Goal: Task Accomplishment & Management: Manage account settings

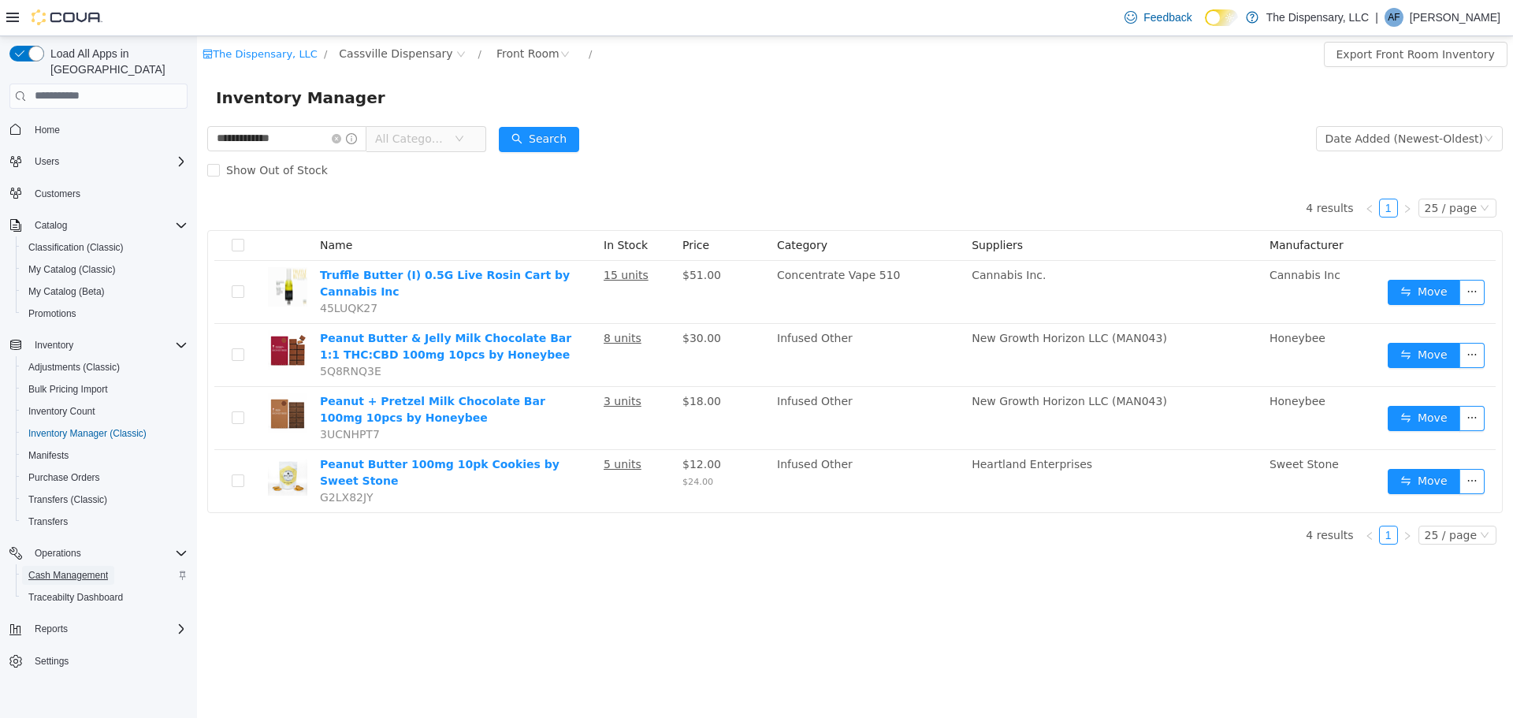
click at [69, 569] on span "Cash Management" at bounding box center [68, 575] width 80 height 13
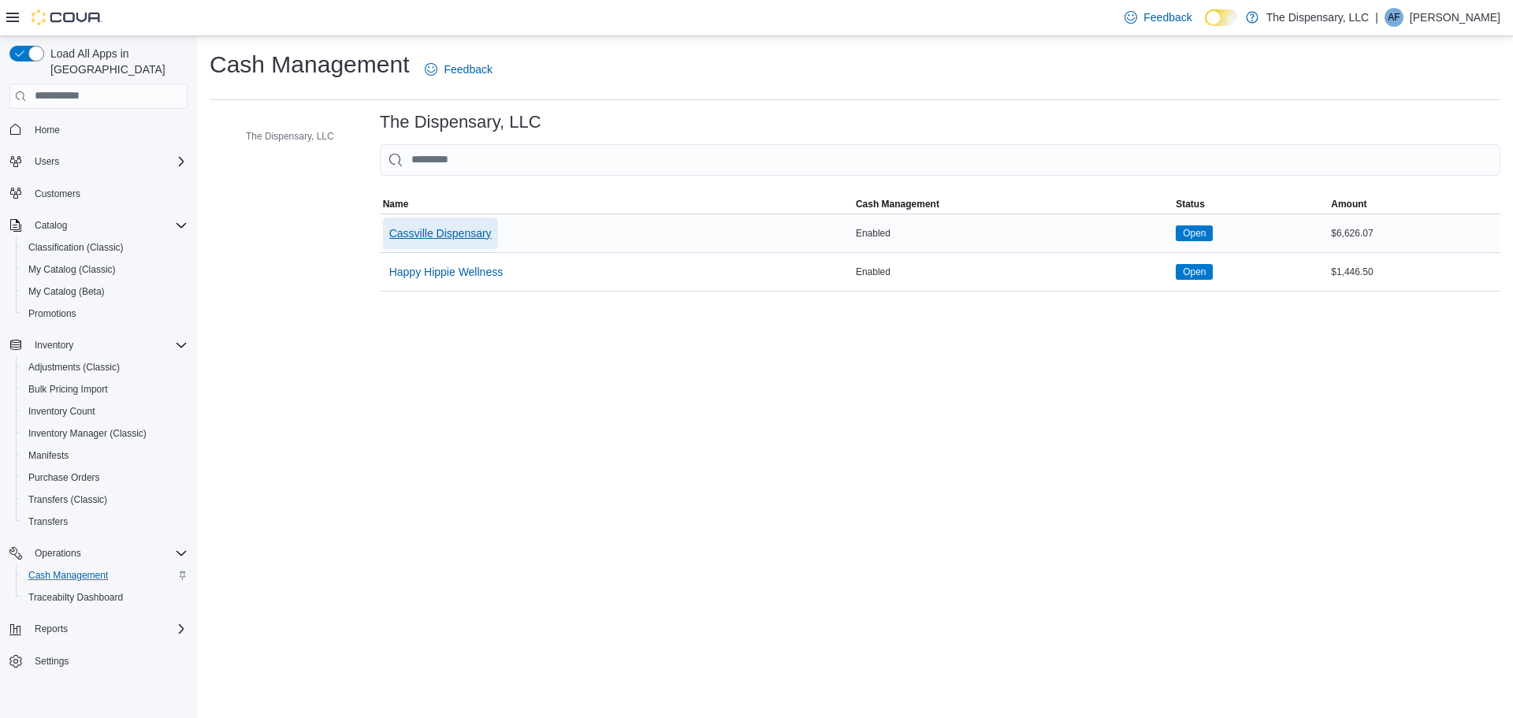
click at [464, 232] on span "Cassville Dispensary" at bounding box center [440, 233] width 102 height 16
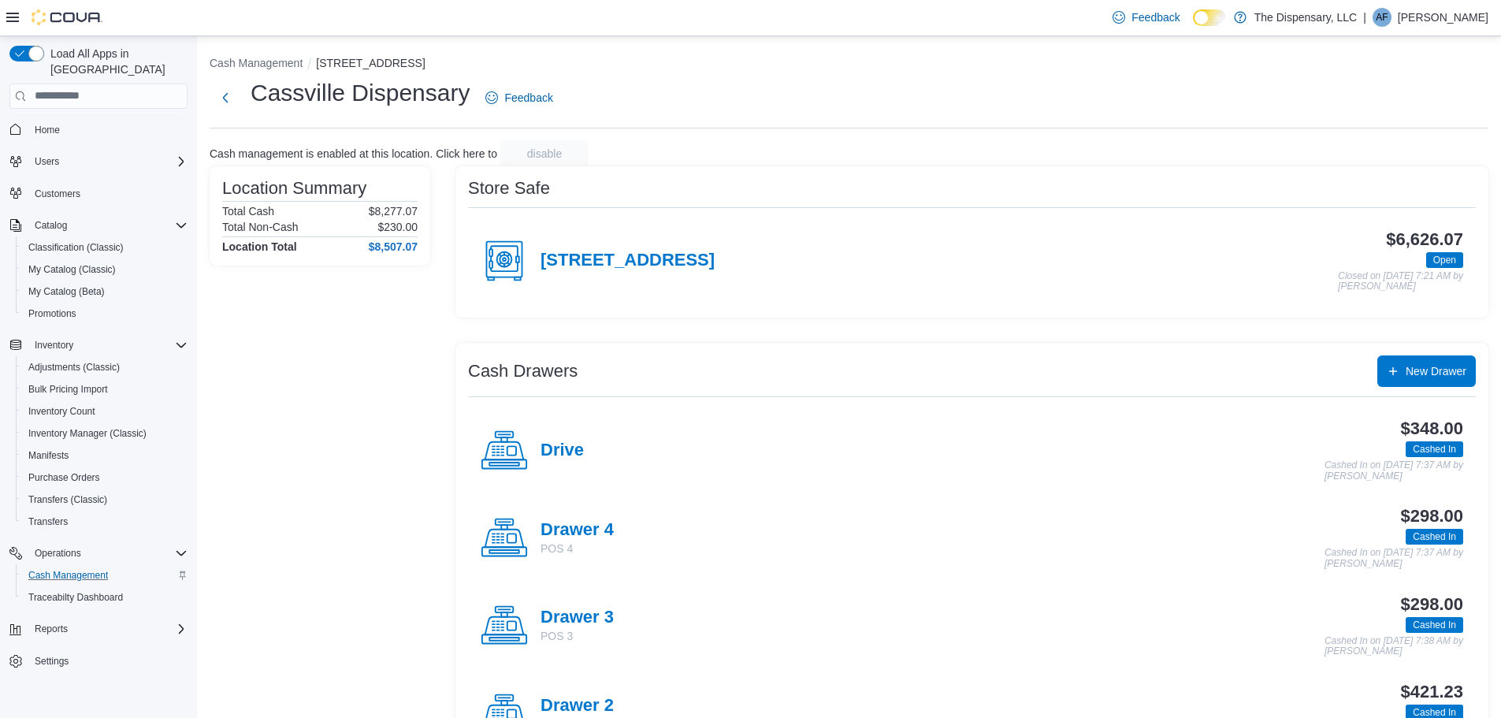
click at [596, 610] on h4 "Drawer 3" at bounding box center [577, 617] width 73 height 20
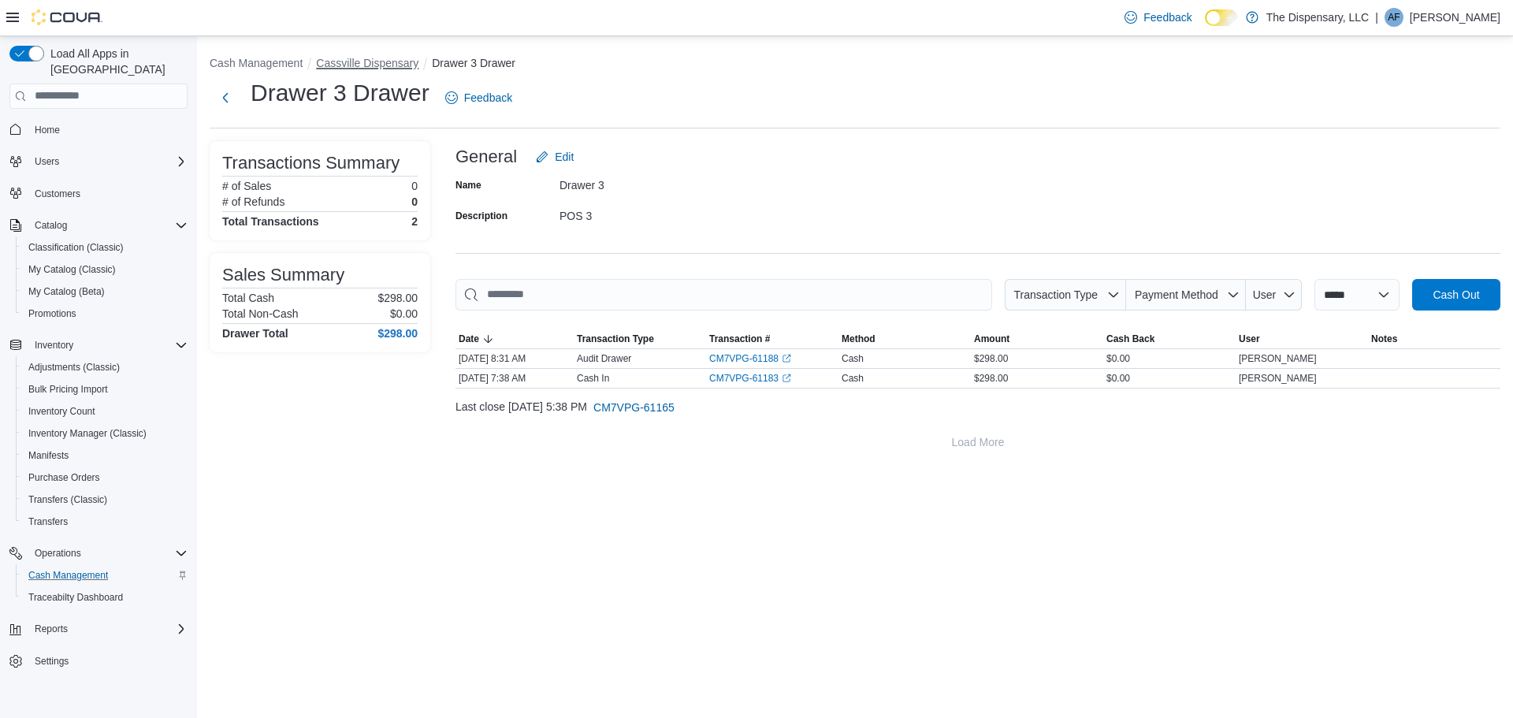
click at [373, 65] on button "Cassville Dispensary" at bounding box center [367, 63] width 102 height 13
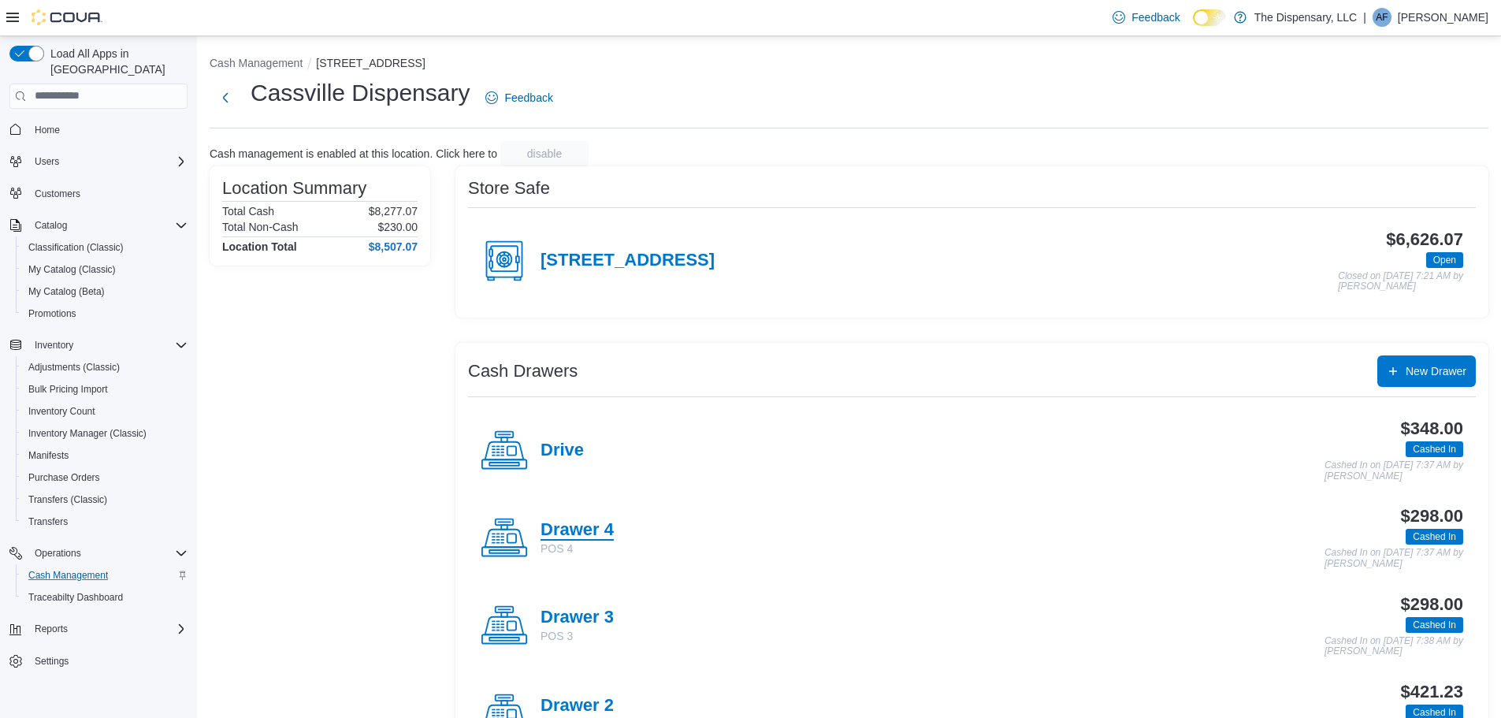
click at [559, 533] on h4 "Drawer 4" at bounding box center [577, 530] width 73 height 20
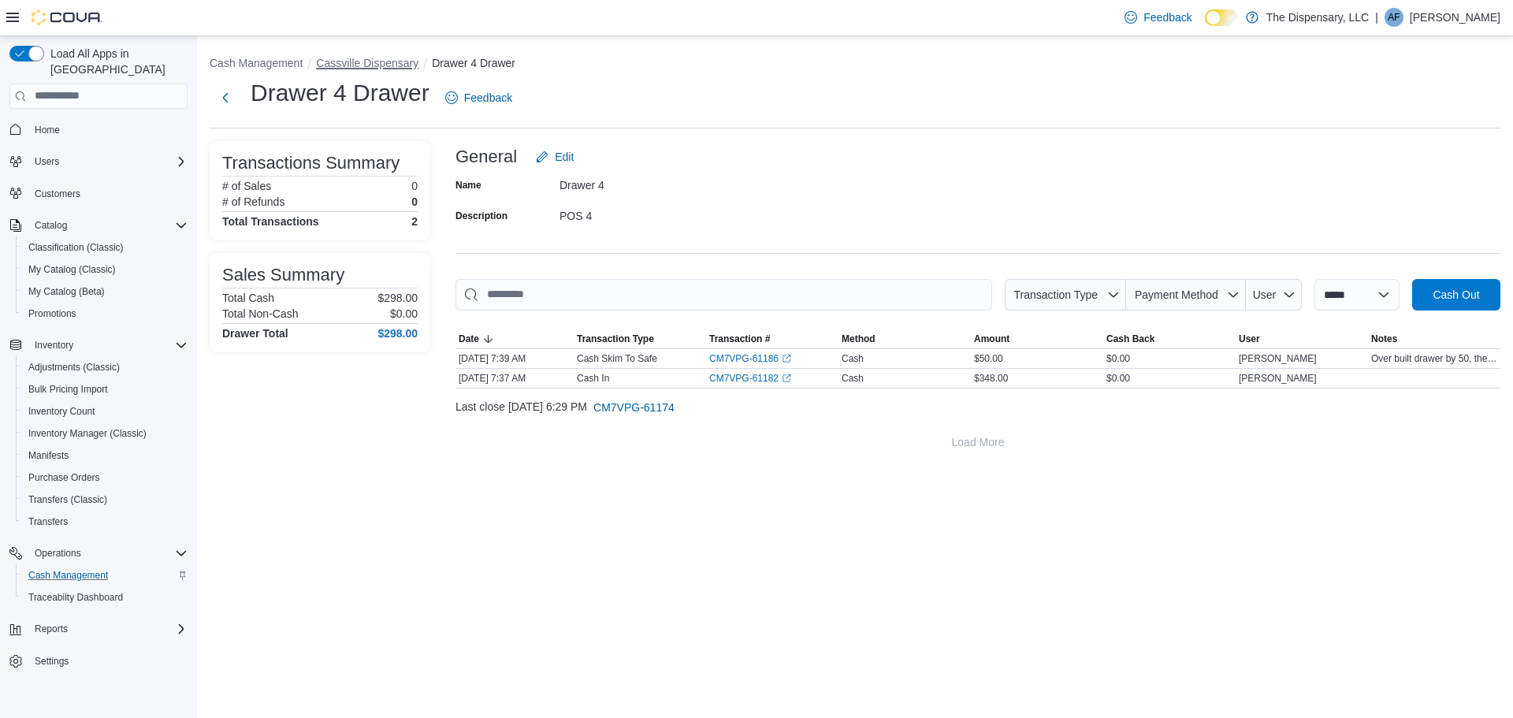
click at [370, 65] on button "Cassville Dispensary" at bounding box center [367, 63] width 102 height 13
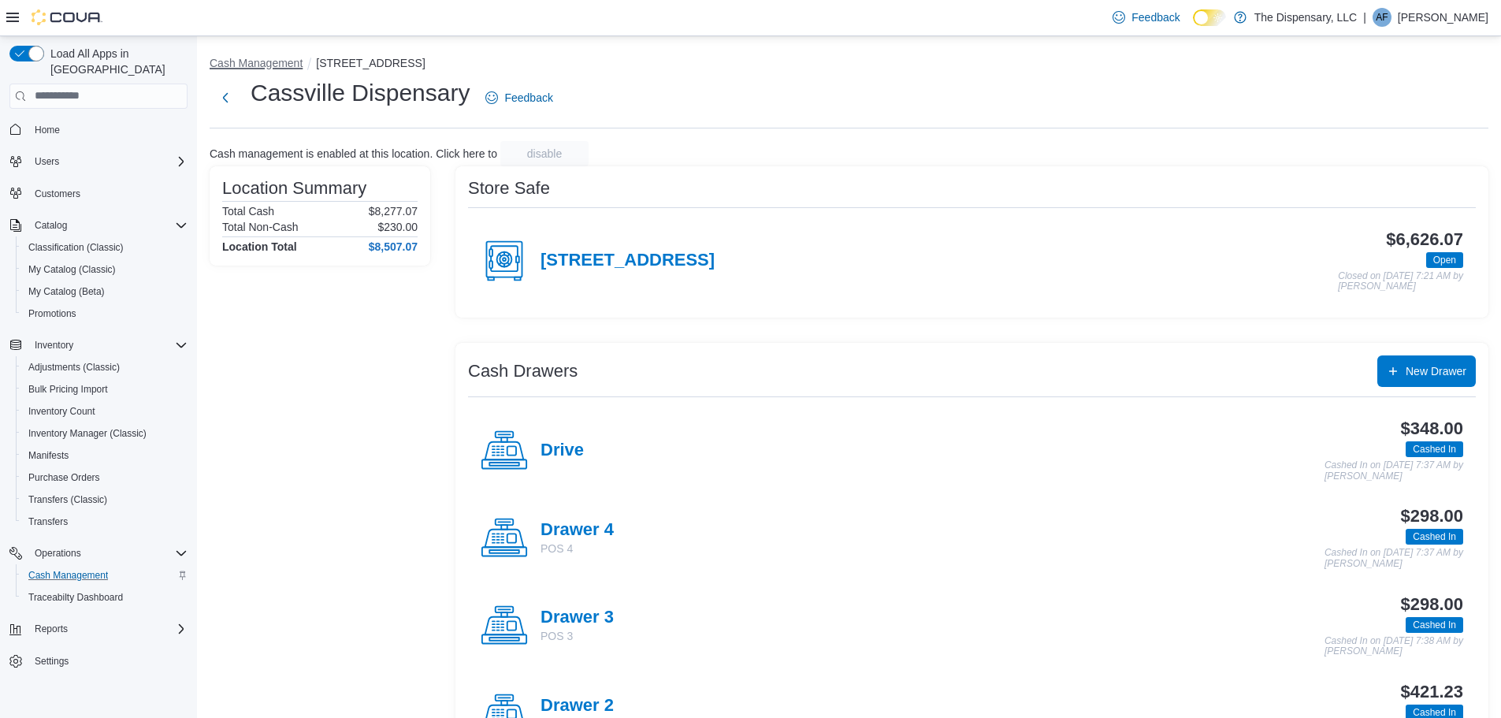
click at [242, 58] on button "Cash Management" at bounding box center [256, 63] width 93 height 13
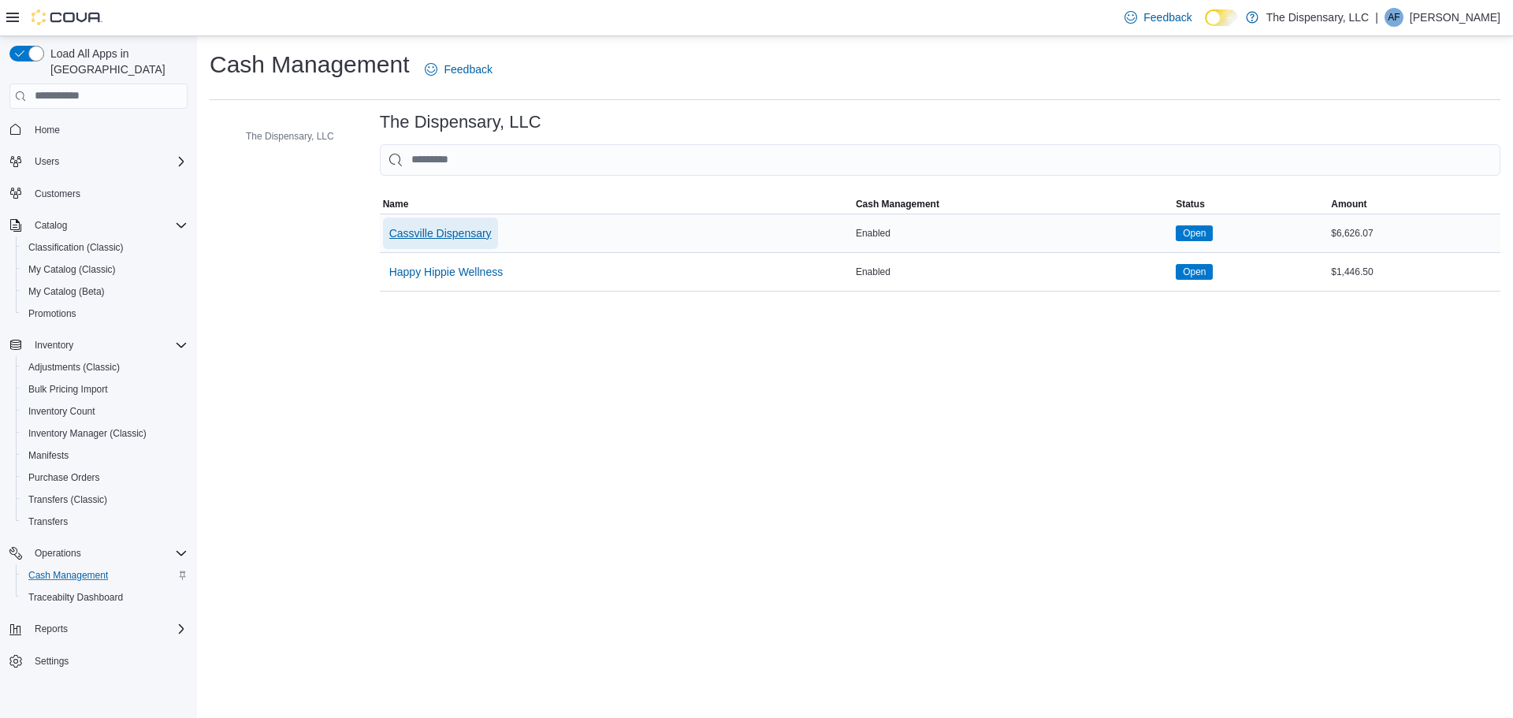
click at [461, 232] on span "Cassville Dispensary" at bounding box center [440, 233] width 102 height 16
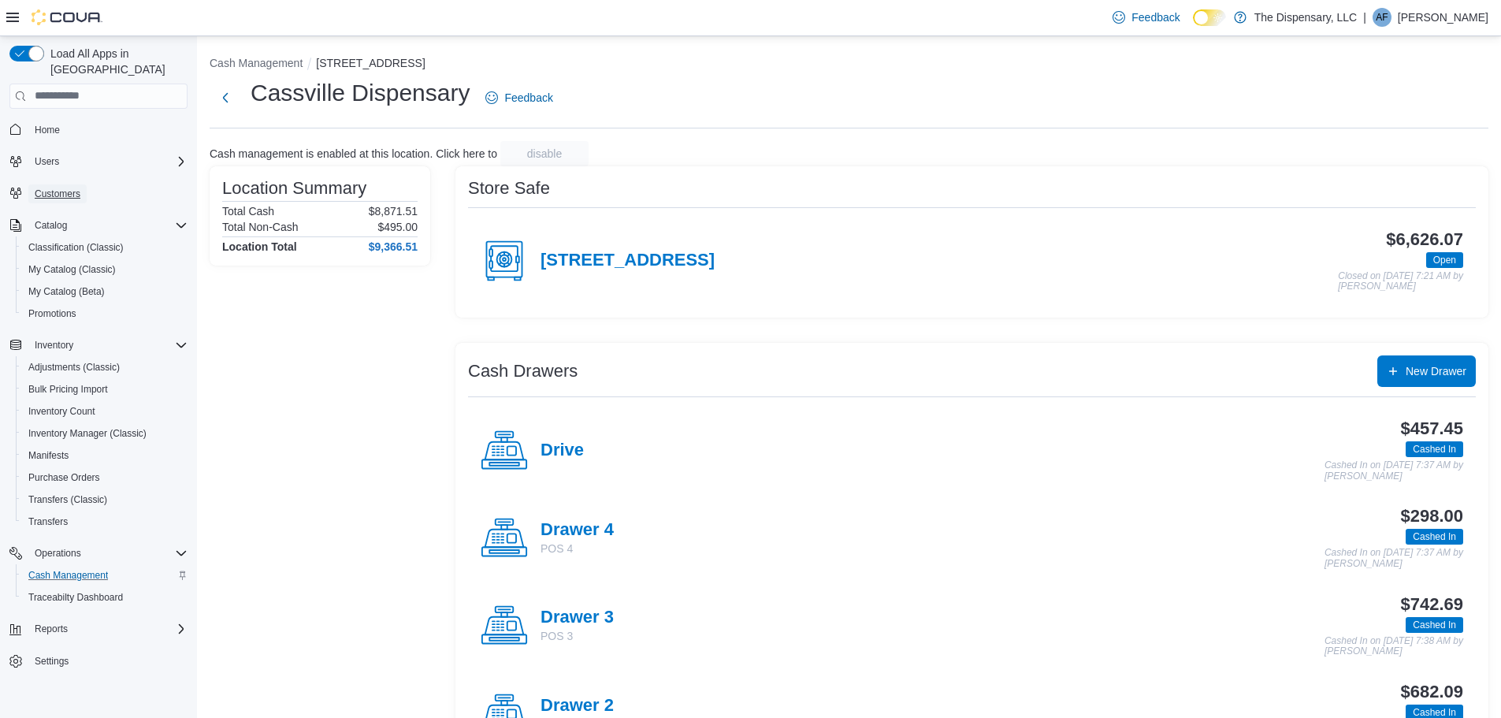
click at [62, 188] on span "Customers" at bounding box center [58, 194] width 46 height 13
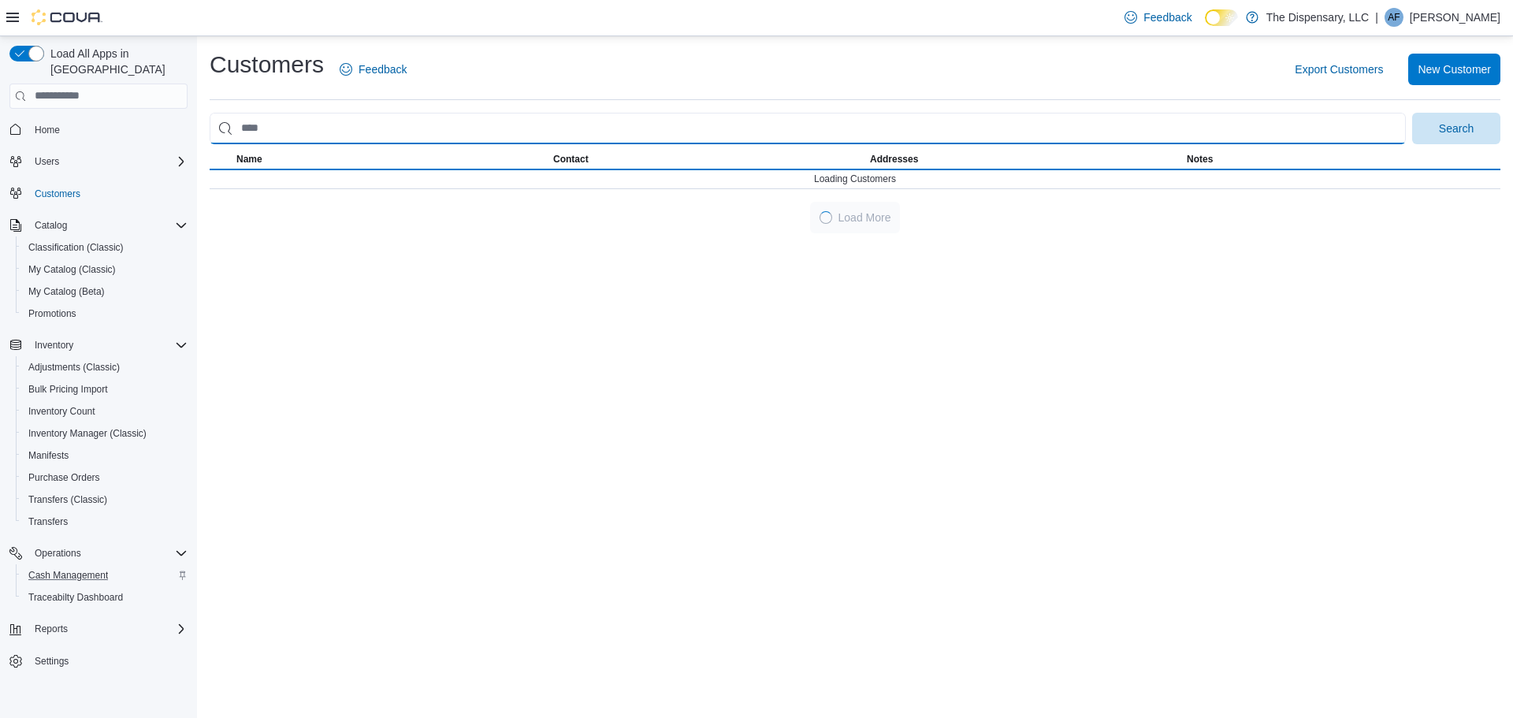
click at [251, 133] on input "search" at bounding box center [808, 129] width 1196 height 32
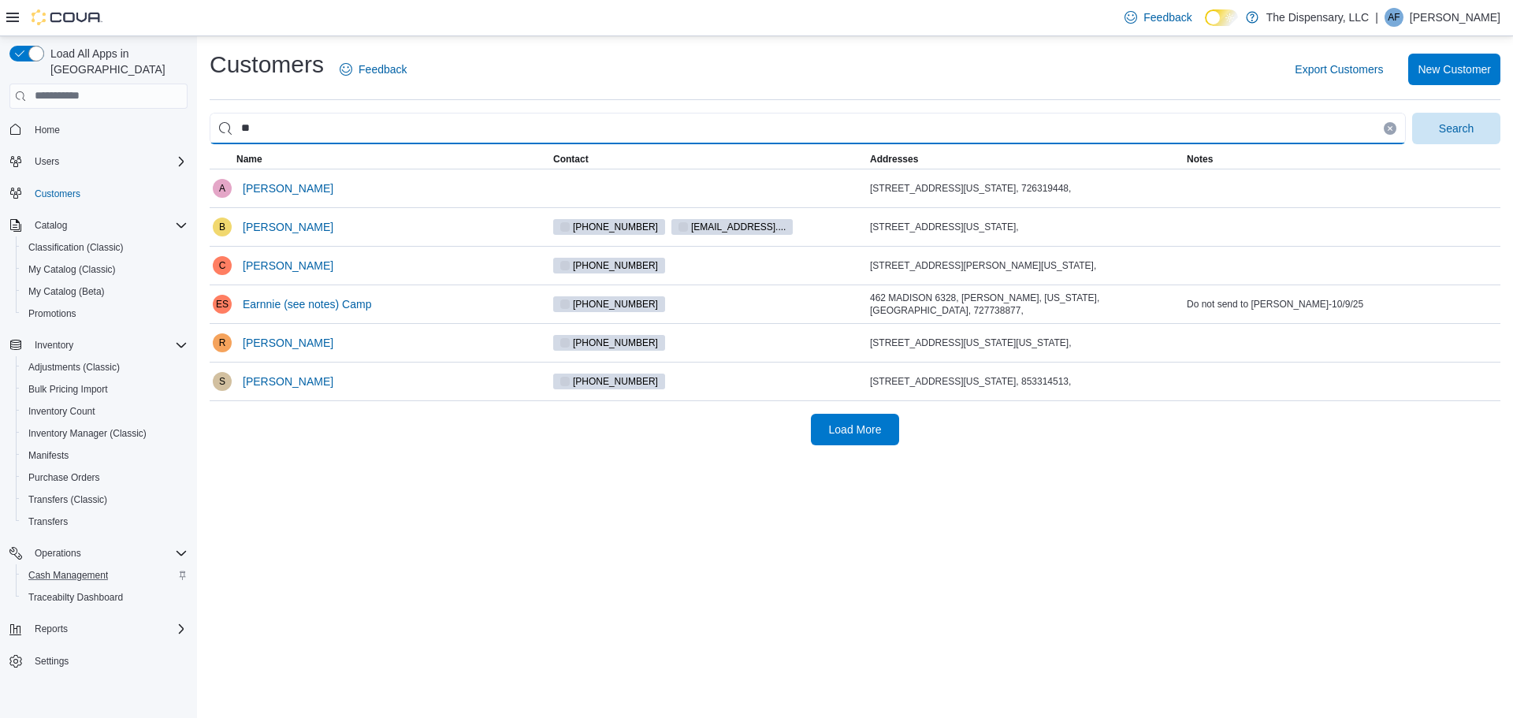
type input "*"
type input "********"
click at [1412, 113] on button "Search" at bounding box center [1456, 129] width 88 height 32
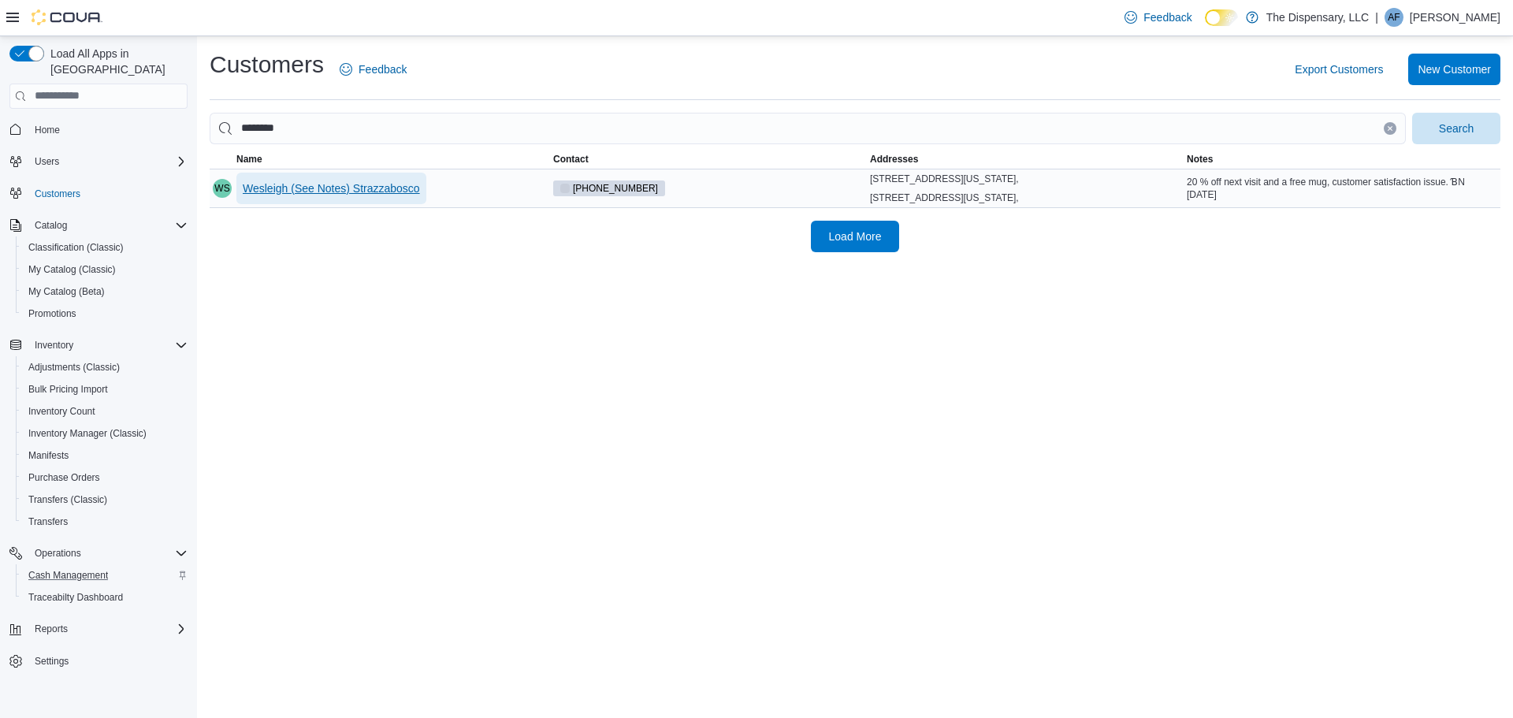
click at [325, 188] on span "Wesleigh (See Notes) Strazzabosco" at bounding box center [331, 188] width 177 height 16
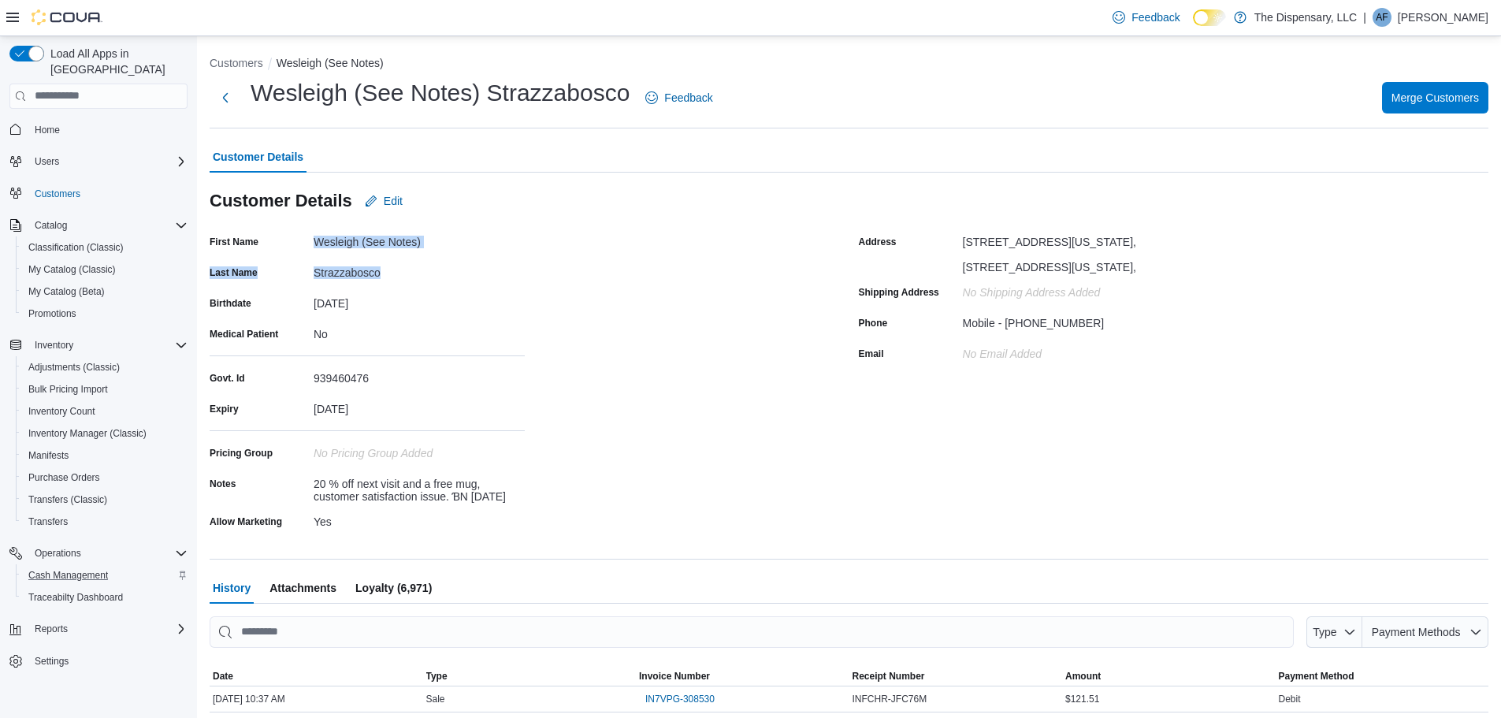
drag, startPoint x: 383, startPoint y: 272, endPoint x: 312, endPoint y: 241, distance: 77.3
click at [312, 241] on div "First Name Wesleigh (See Notes) Last Name Strazzabosco Birthdate September 3, 1…" at bounding box center [367, 381] width 315 height 304
copy div "Wesleigh (See Notes) Last Name Strazzabosco"
drag, startPoint x: 114, startPoint y: 558, endPoint x: 90, endPoint y: 441, distance: 119.1
click at [114, 566] on link "Cash Management" at bounding box center [68, 575] width 92 height 19
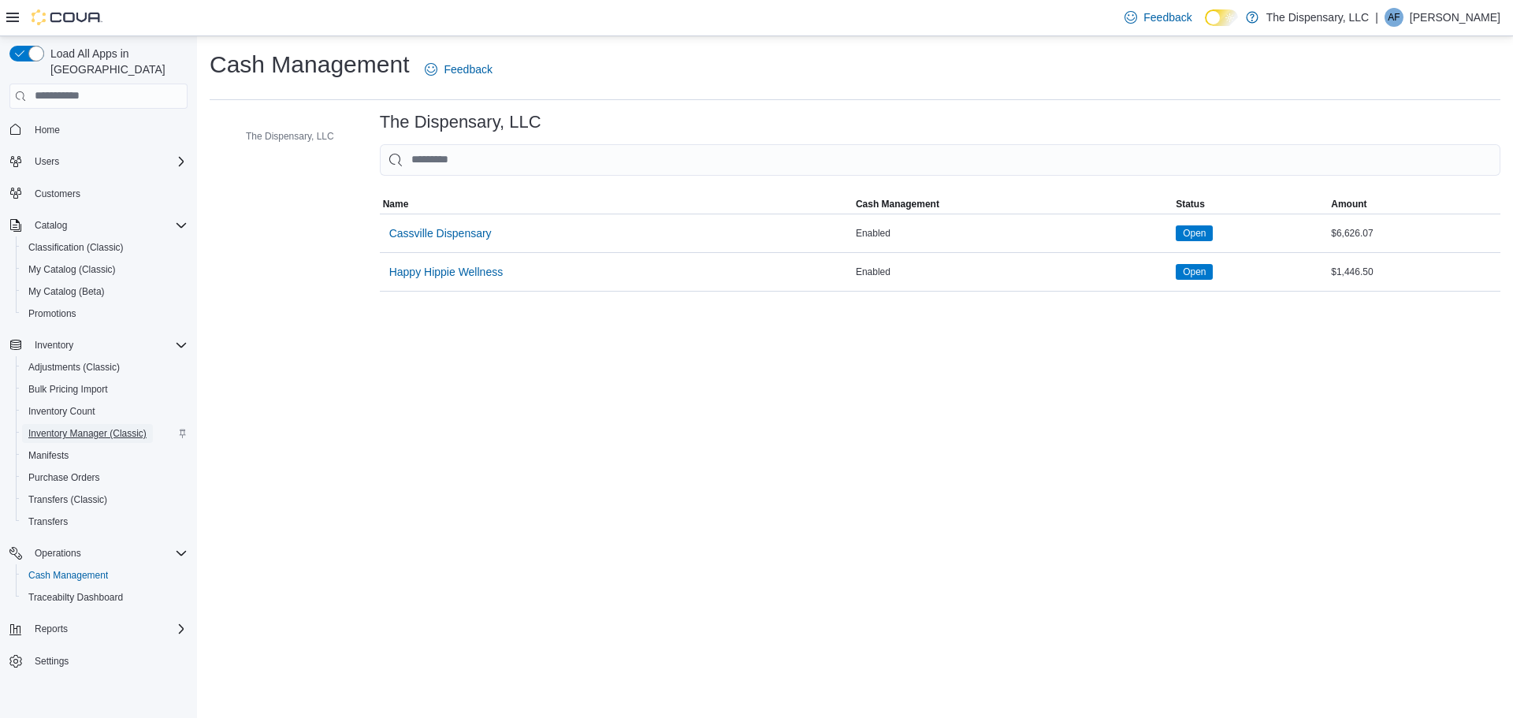
click at [96, 427] on span "Inventory Manager (Classic)" at bounding box center [87, 433] width 118 height 13
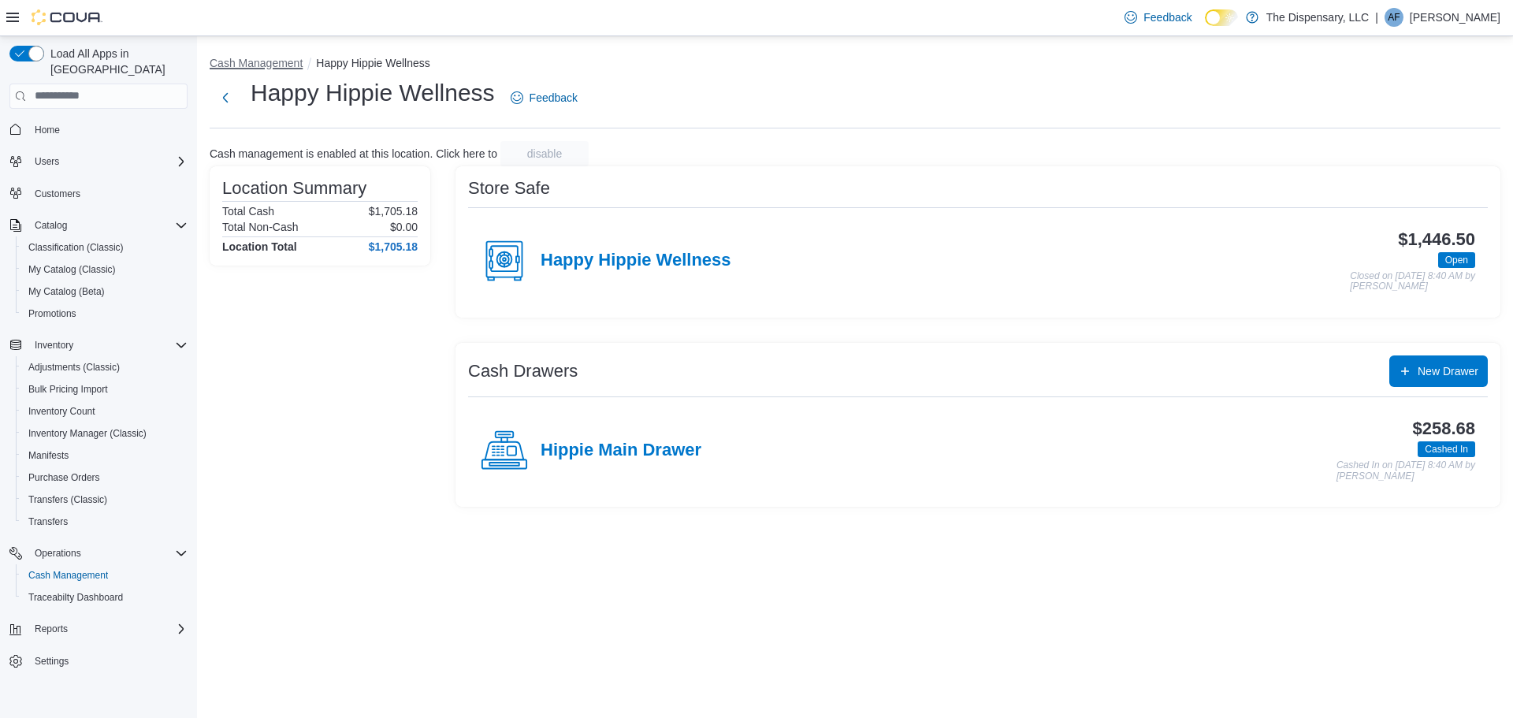
click at [249, 61] on button "Cash Management" at bounding box center [256, 63] width 93 height 13
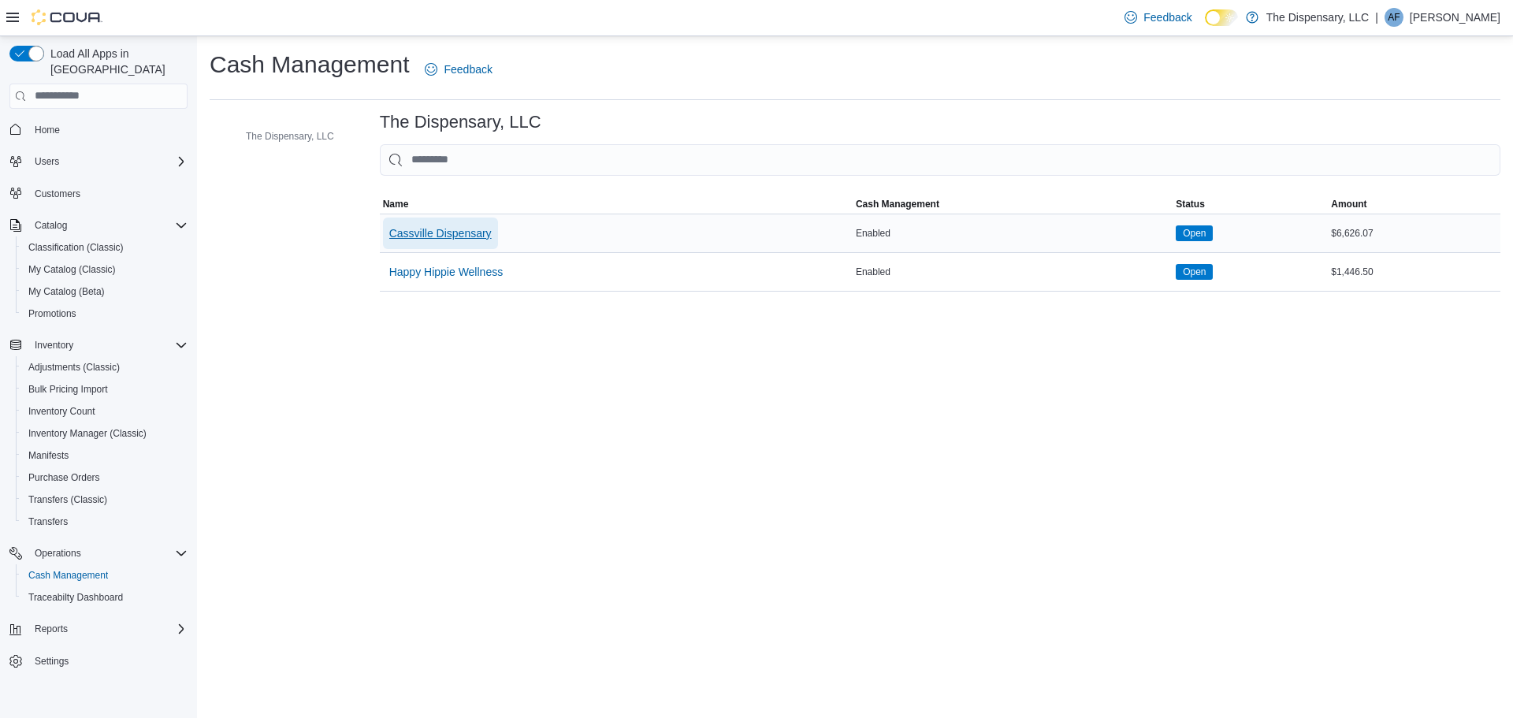
click at [422, 227] on span "Cassville Dispensary" at bounding box center [440, 233] width 102 height 16
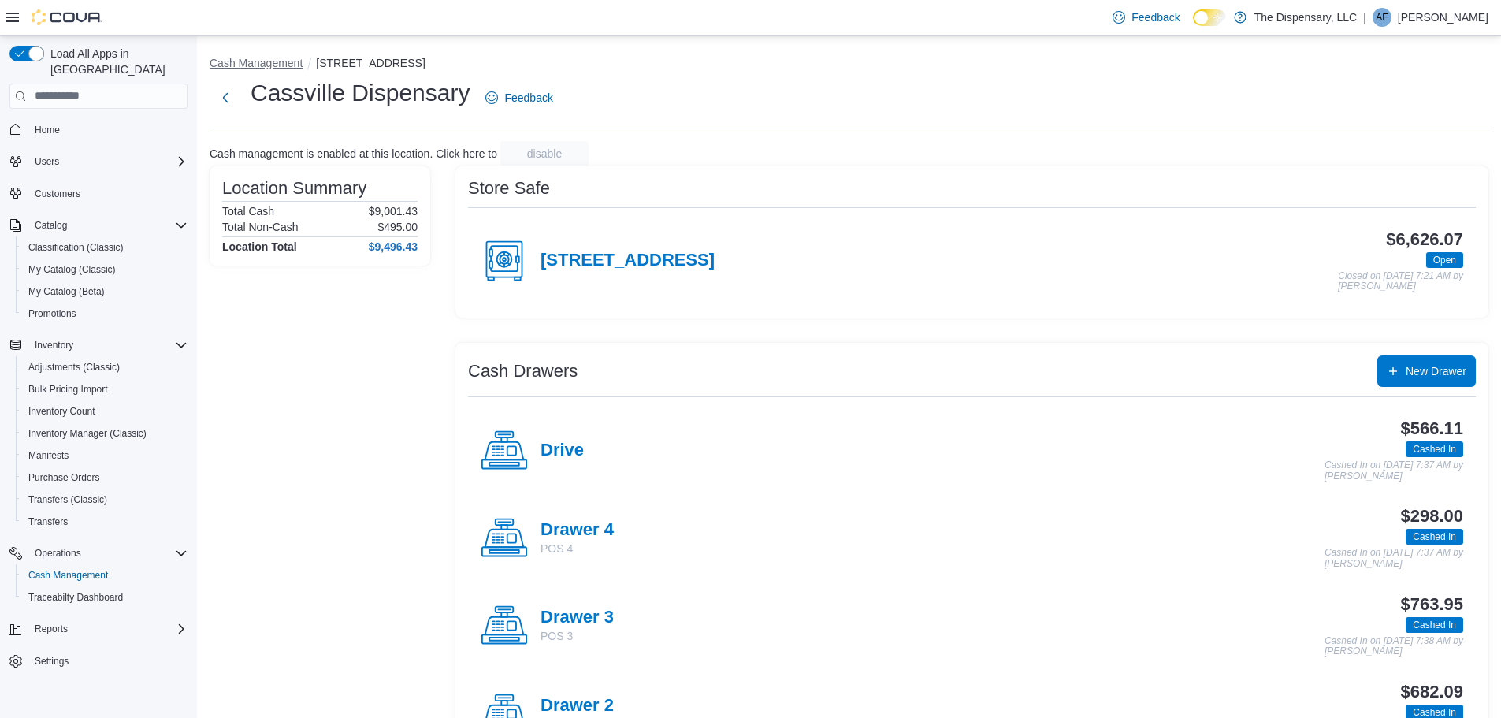
click at [257, 65] on button "Cash Management" at bounding box center [256, 63] width 93 height 13
